Goal: Find specific page/section: Find specific page/section

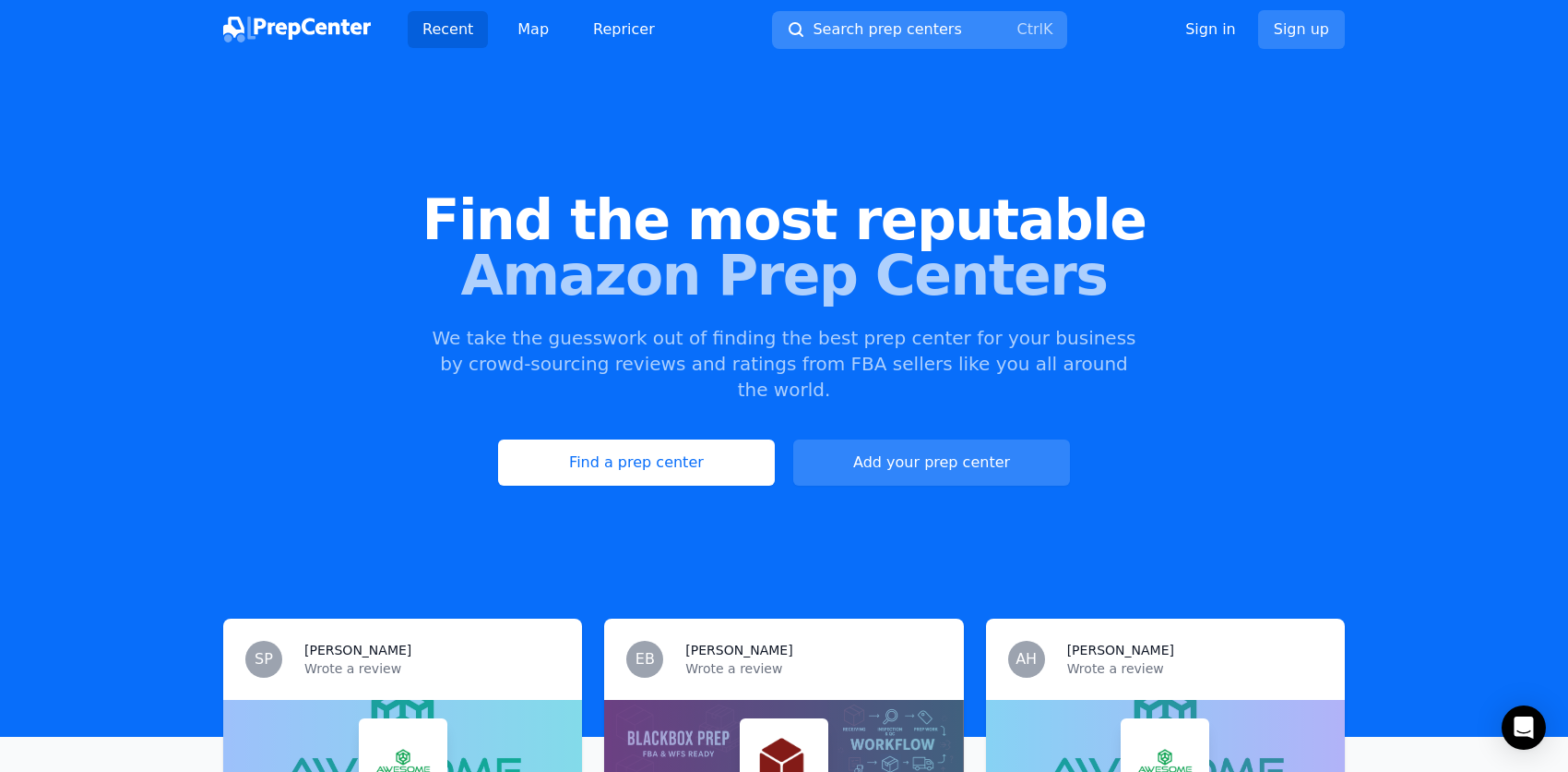
click at [955, 30] on button "Search prep centers Ctrl K" at bounding box center [920, 30] width 295 height 38
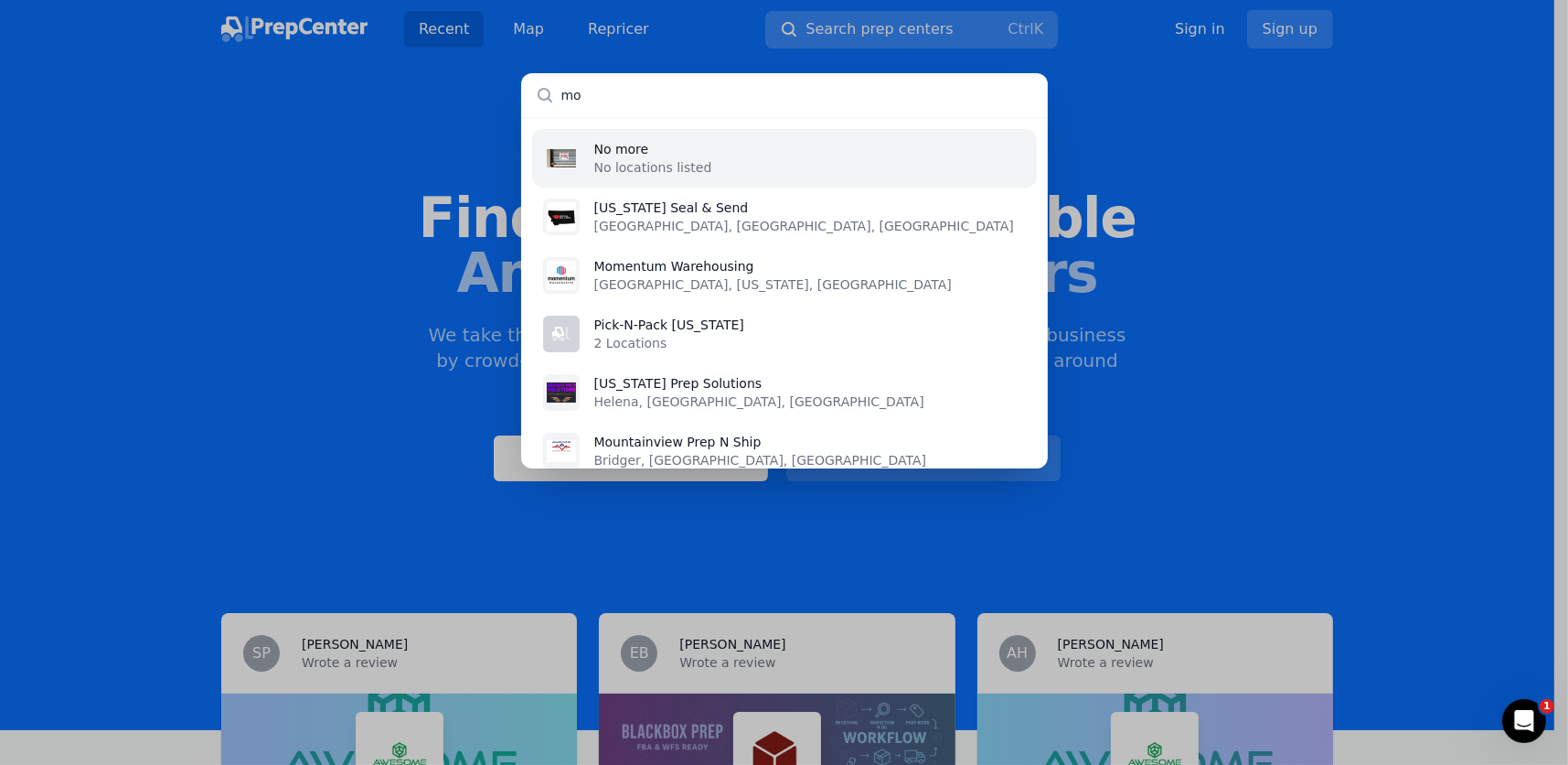
type input "m"
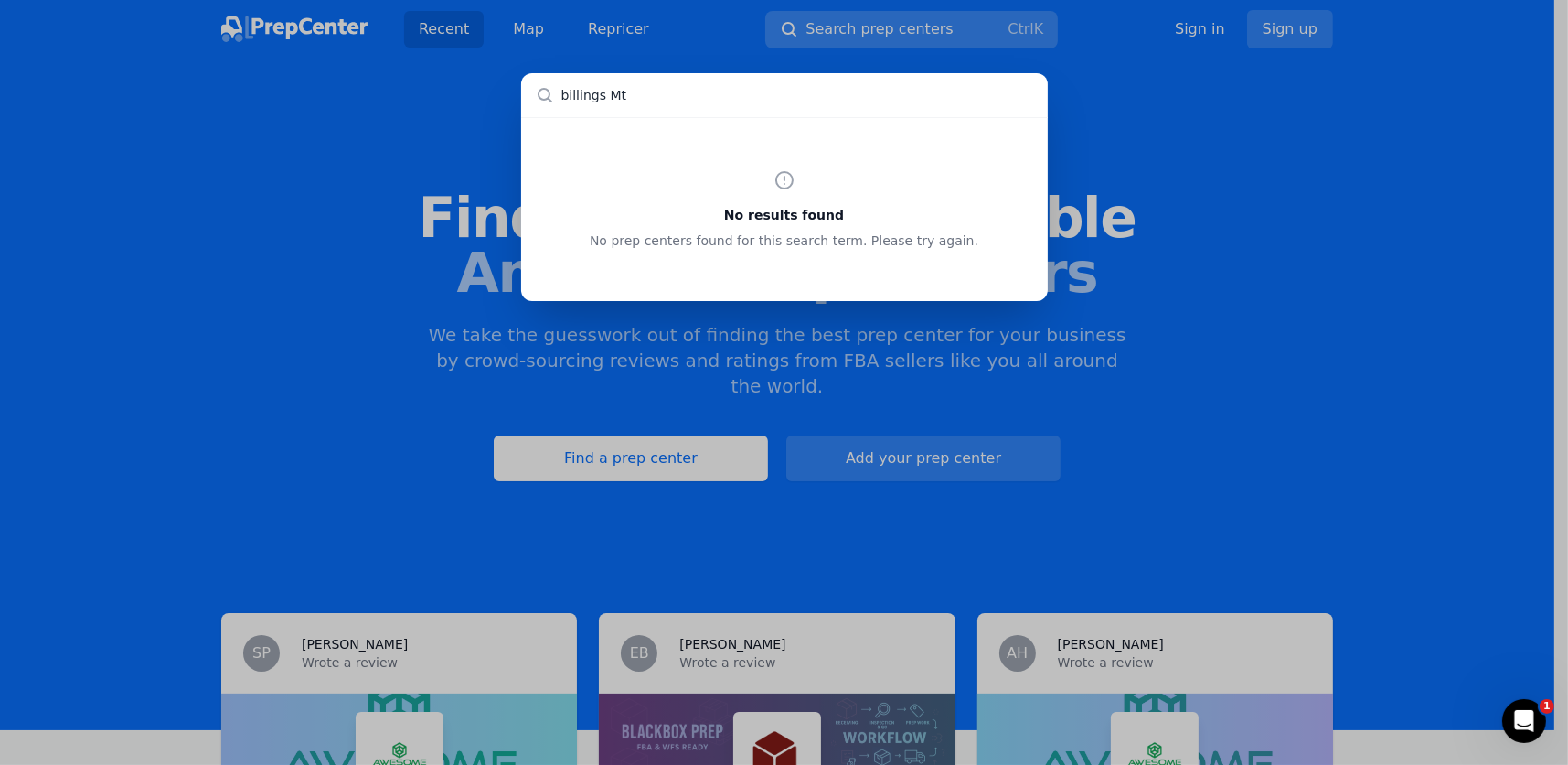
type input "billings Mt"
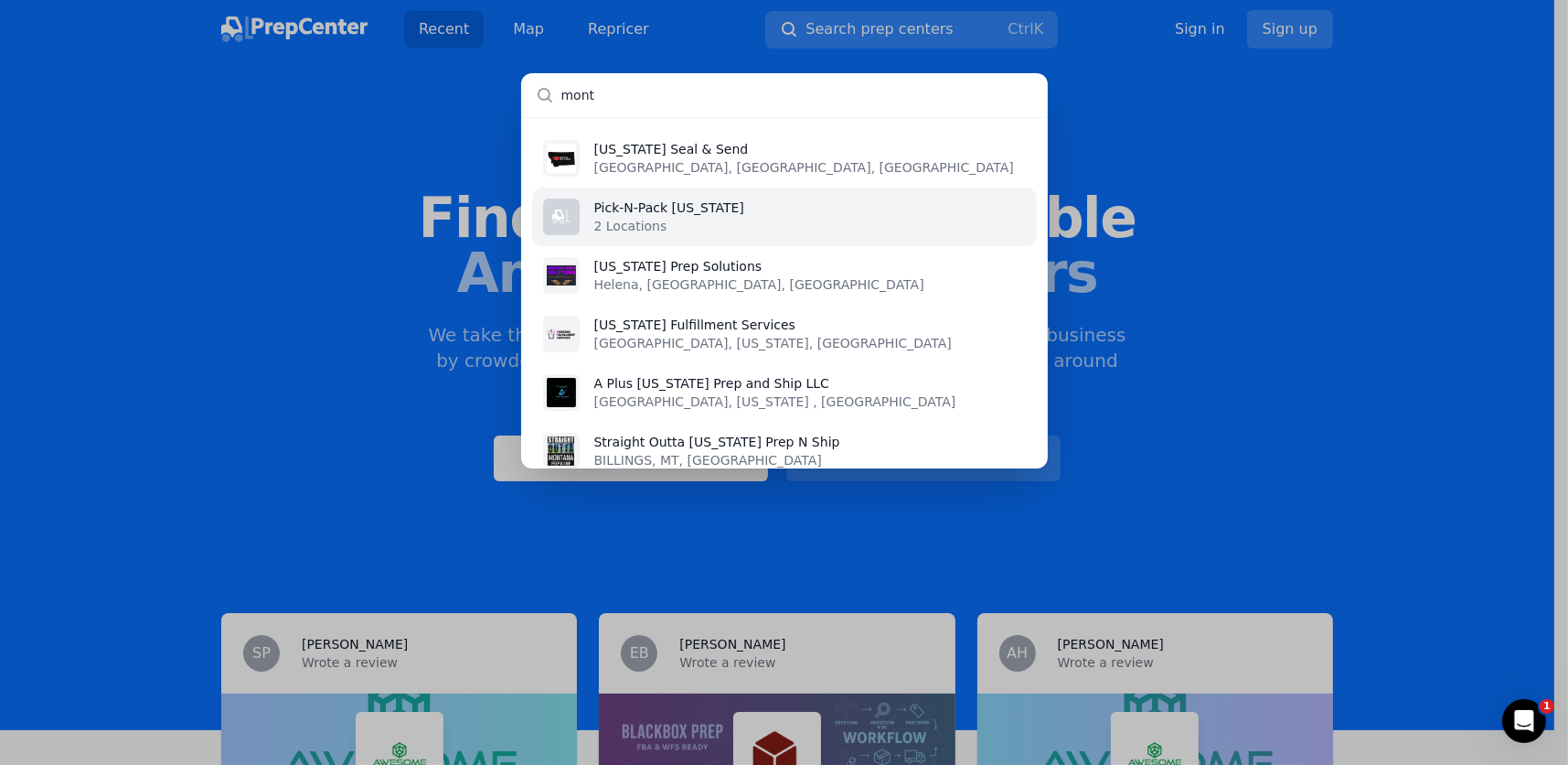
type input "mont"
click at [606, 210] on p "Pick-N-Pack [US_STATE]" at bounding box center [669, 207] width 150 height 18
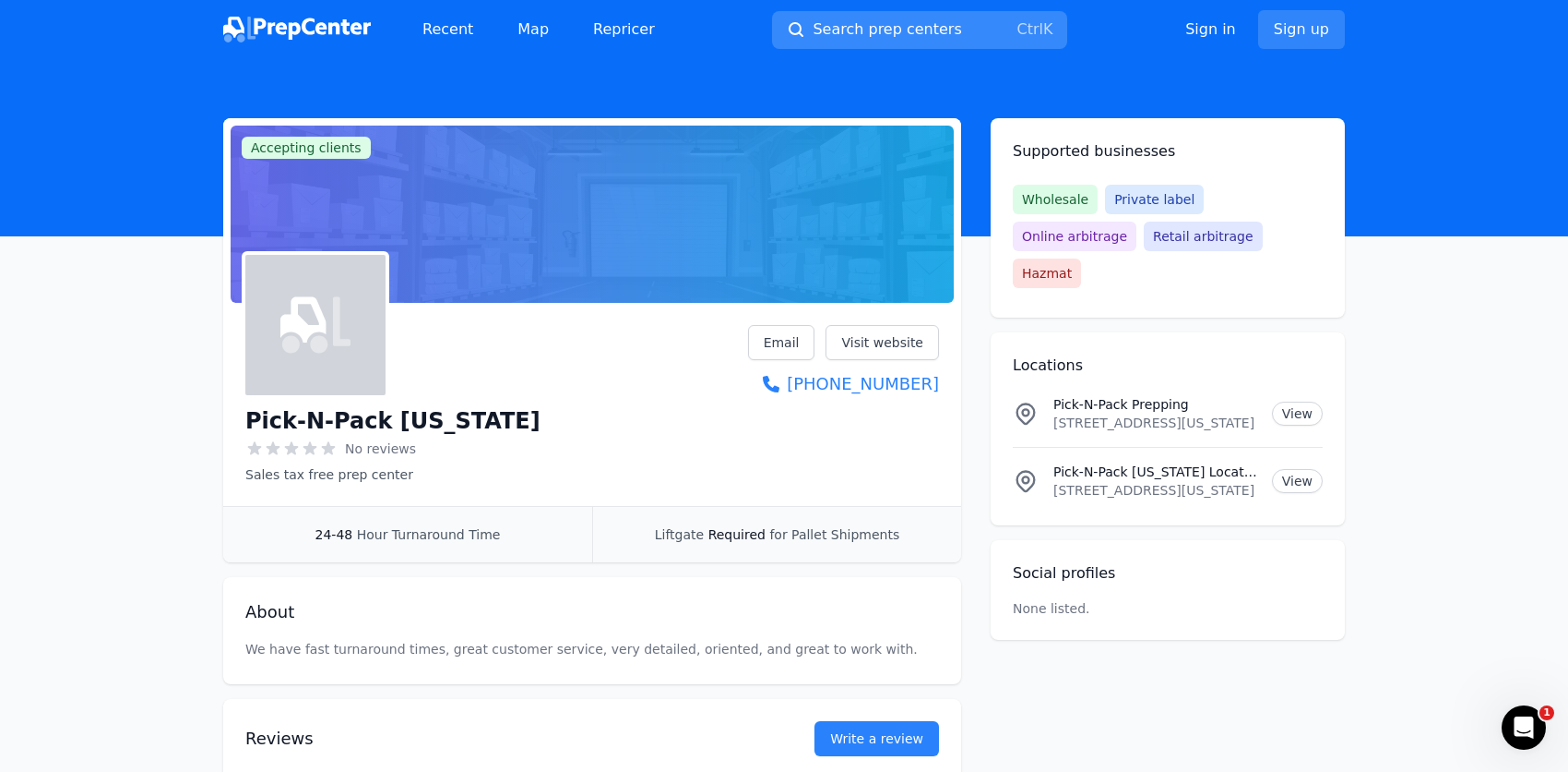
click at [879, 27] on span "Search prep centers" at bounding box center [887, 30] width 149 height 22
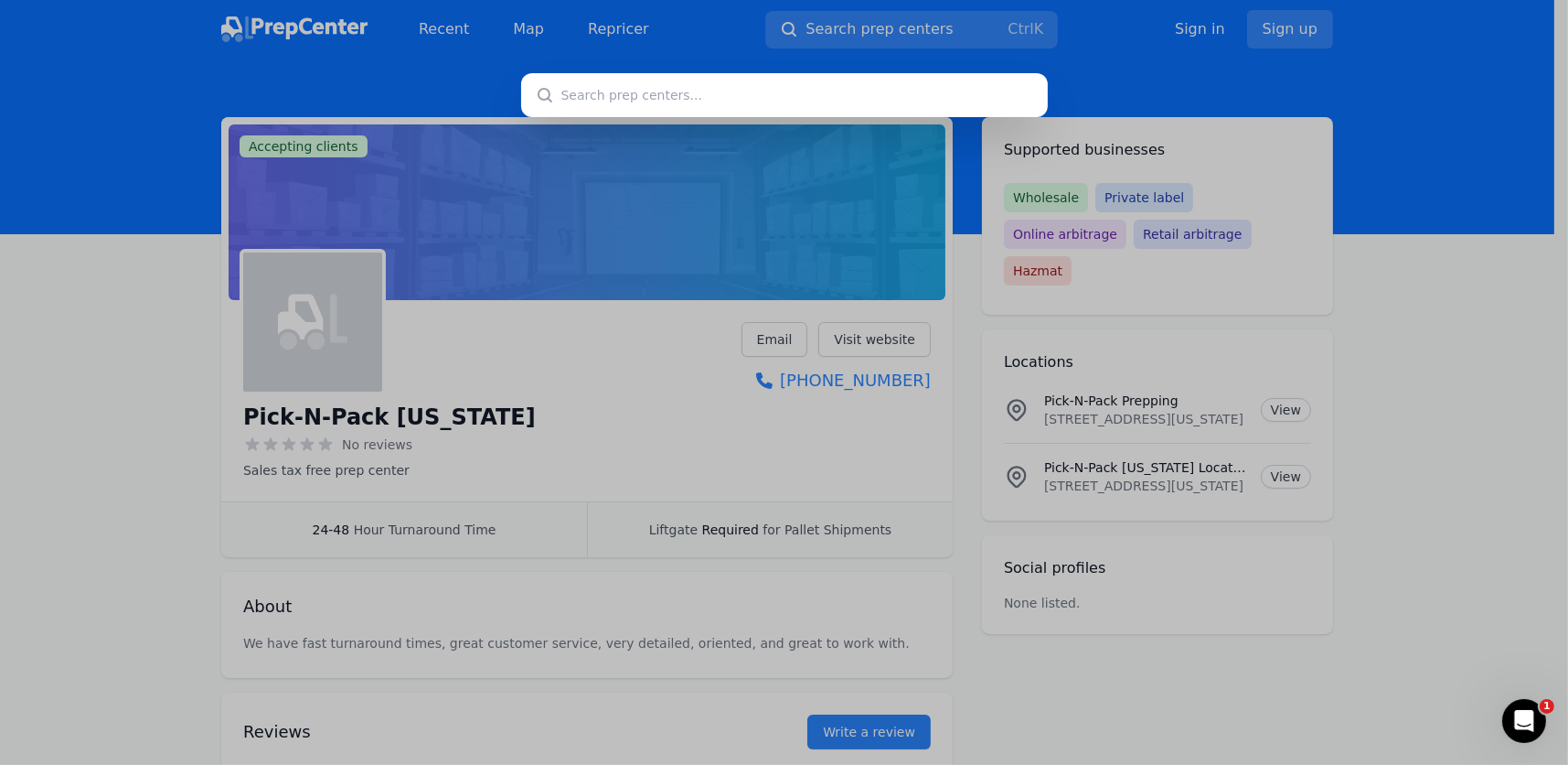
click at [573, 105] on input "text" at bounding box center [784, 95] width 526 height 44
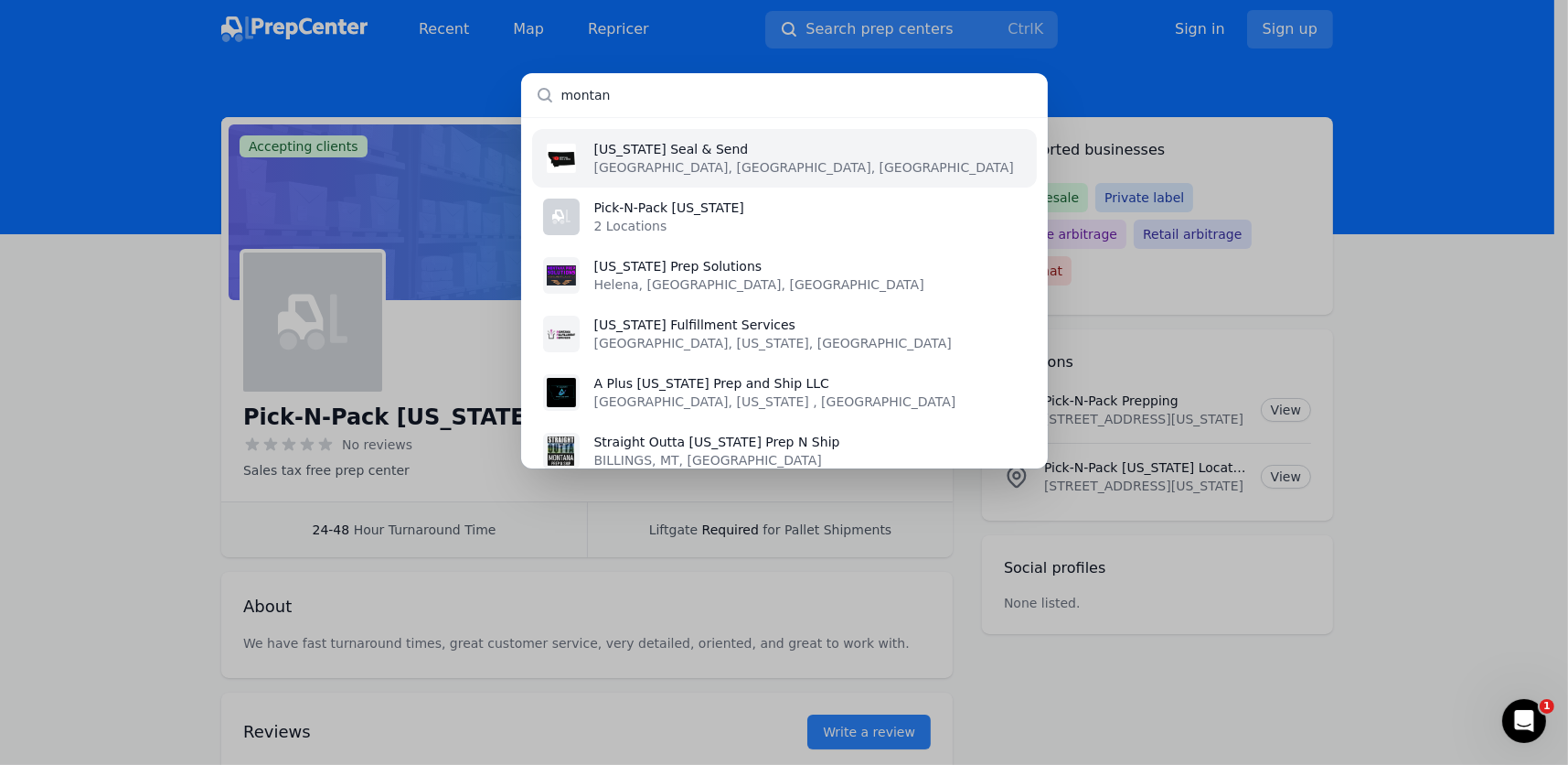
type input "[US_STATE]"
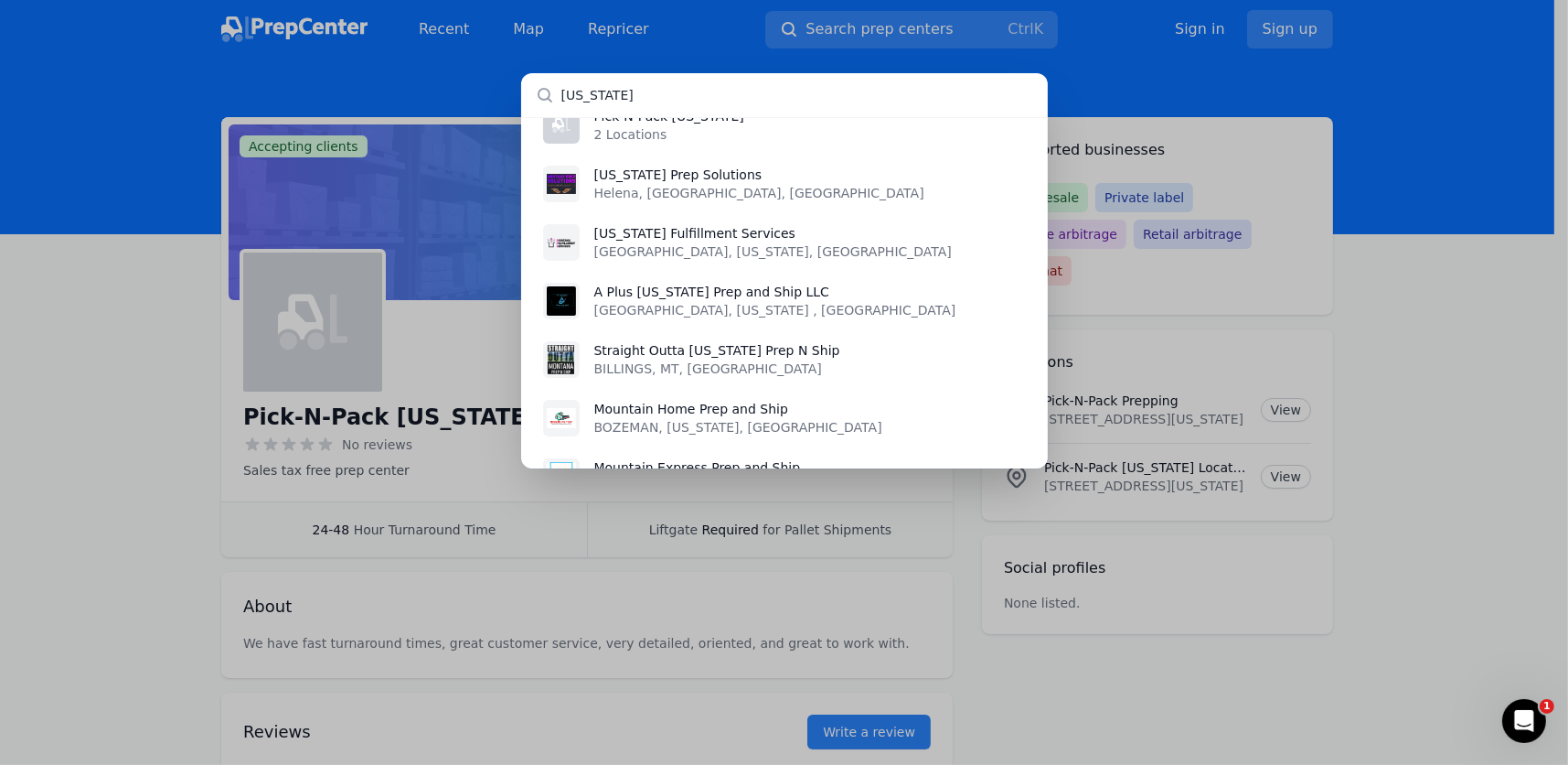
scroll to position [139, 0]
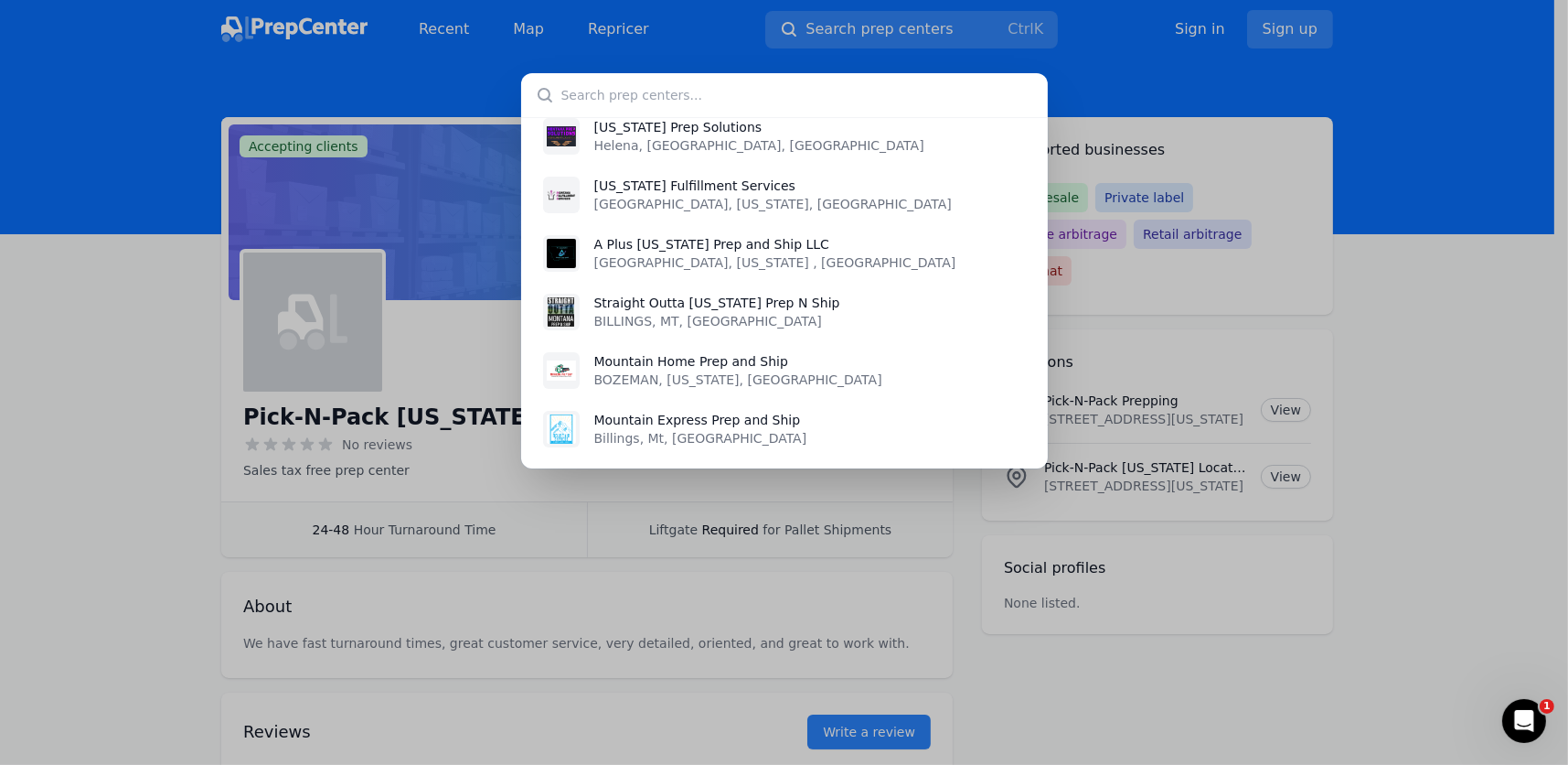
click at [840, 27] on div "[US_STATE] Seal & [GEOGRAPHIC_DATA], [GEOGRAPHIC_DATA], [GEOGRAPHIC_DATA] Pick-…" at bounding box center [784, 382] width 1568 height 765
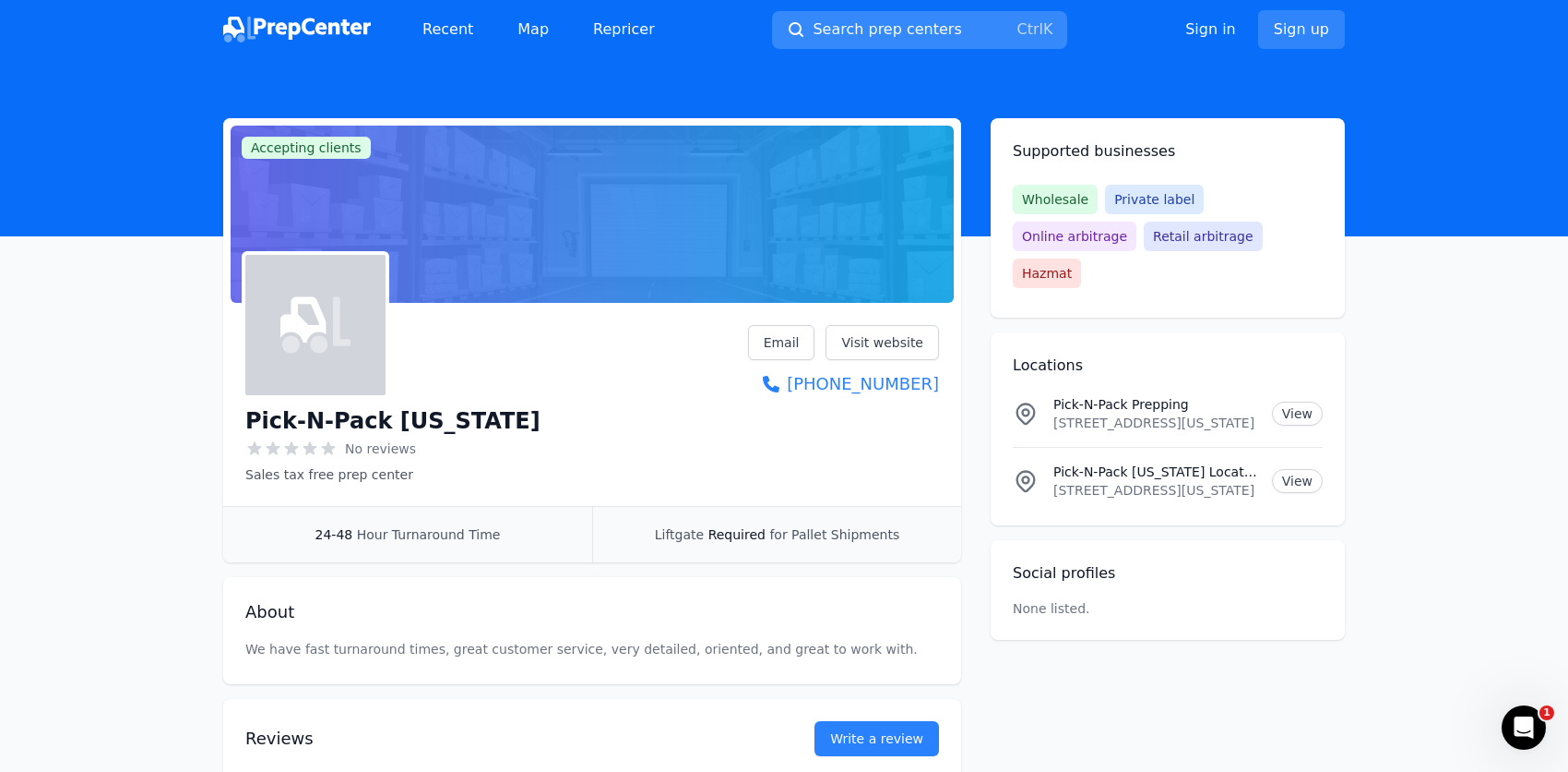
click at [865, 26] on span "Search prep centers" at bounding box center [887, 30] width 149 height 22
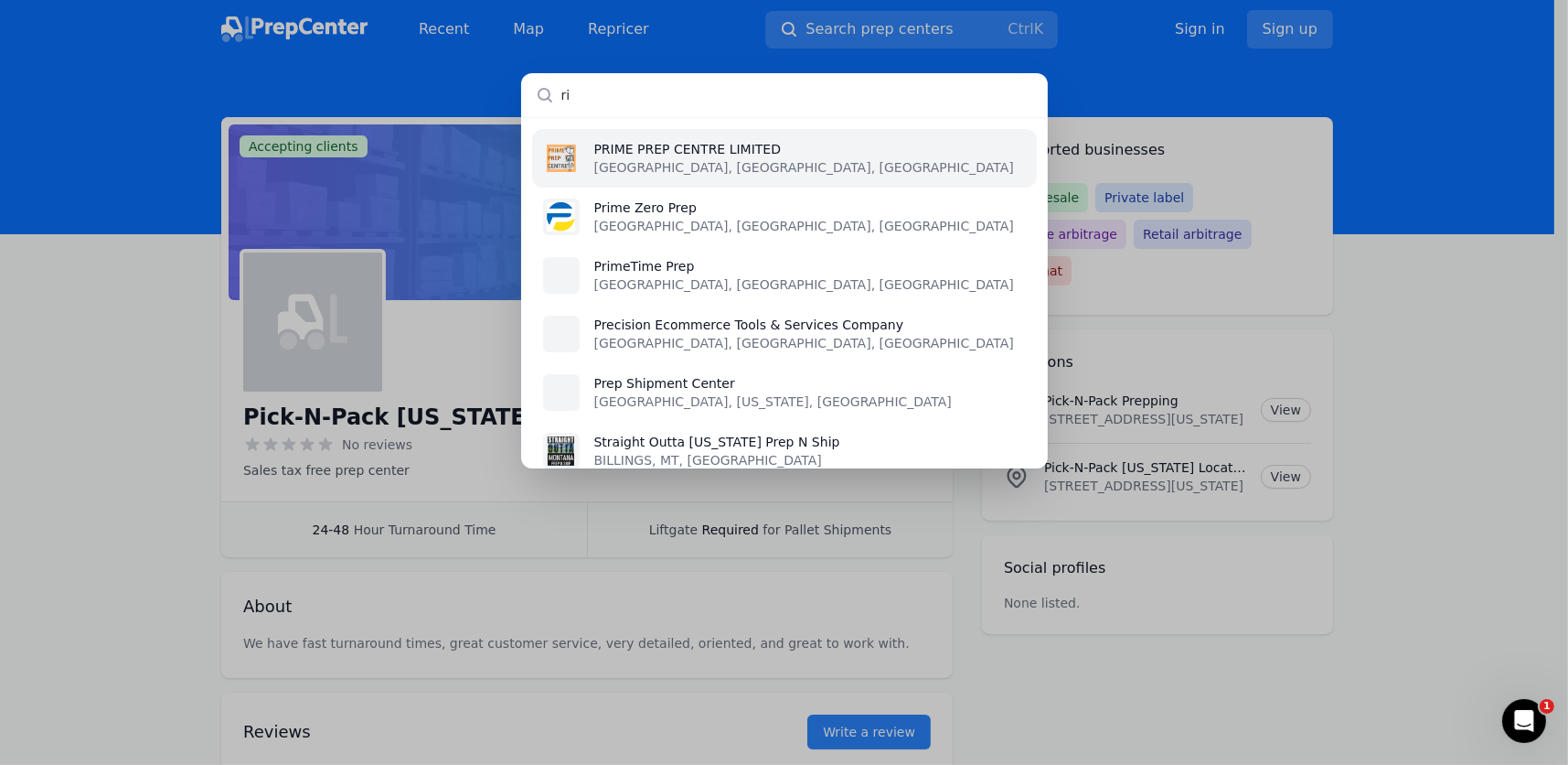
type input "r"
